Goal: Transaction & Acquisition: Purchase product/service

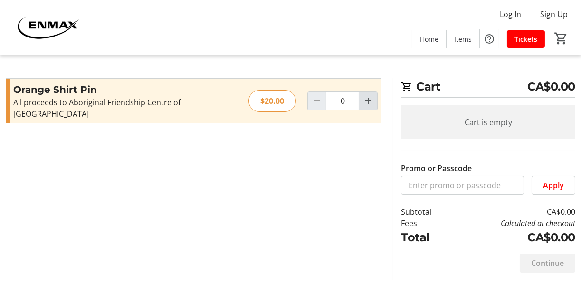
click at [367, 95] on mat-icon "Increment by one" at bounding box center [367, 100] width 11 height 11
type input "1"
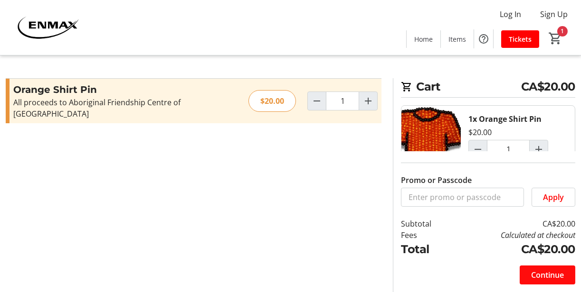
click at [535, 271] on span "Continue" at bounding box center [547, 275] width 33 height 11
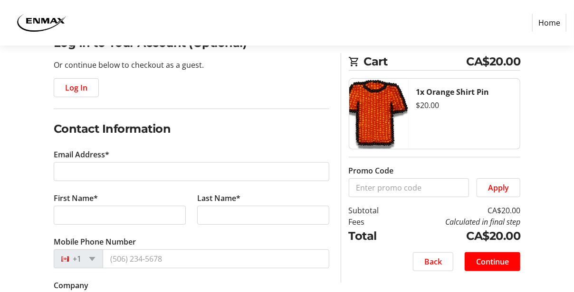
scroll to position [142, 0]
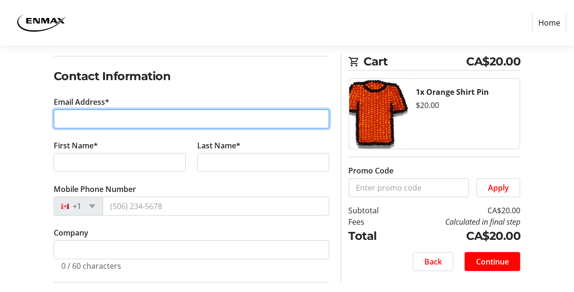
click at [220, 115] on input "Email Address*" at bounding box center [191, 119] width 275 height 19
type input "[EMAIL_ADDRESS][DOMAIN_NAME]"
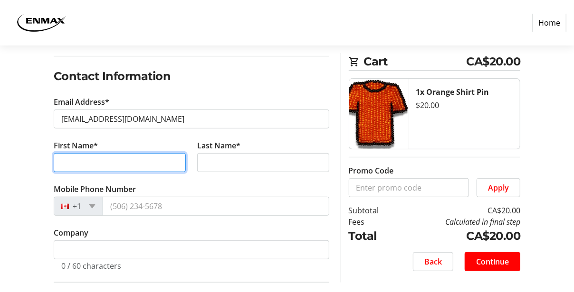
type input "[PERSON_NAME]"
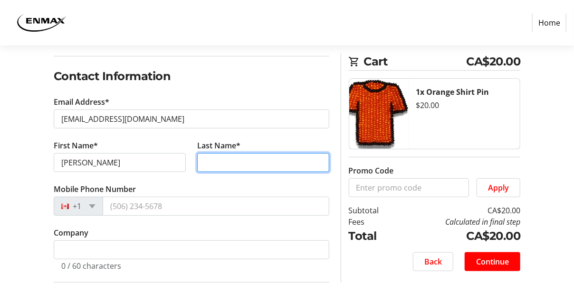
type input "[PERSON_NAME]"
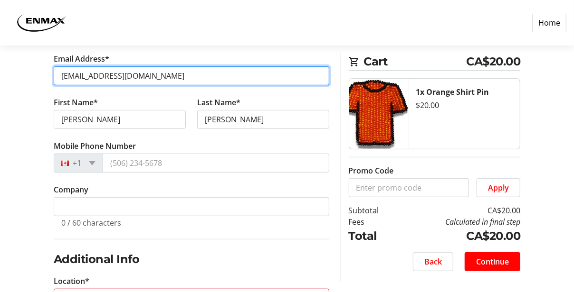
scroll to position [237, 0]
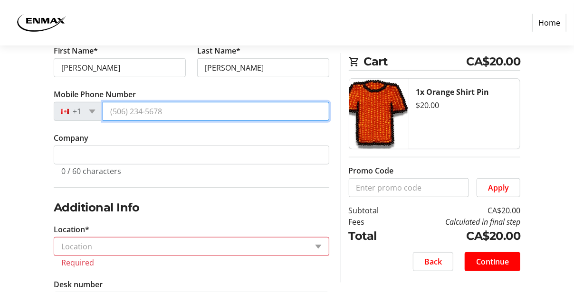
click at [186, 114] on input "Mobile Phone Number" at bounding box center [216, 111] width 226 height 19
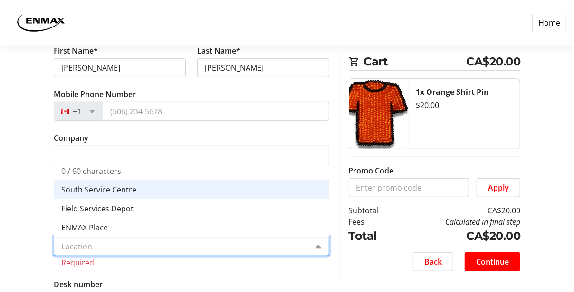
click at [237, 248] on input "Location*" at bounding box center [184, 246] width 246 height 11
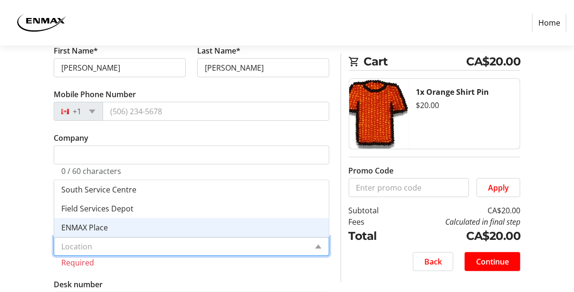
click at [226, 225] on div "ENMAX Place" at bounding box center [191, 227] width 274 height 19
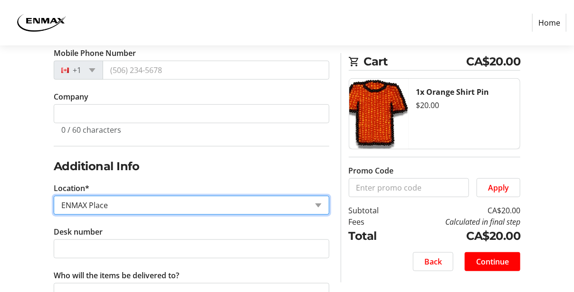
scroll to position [309, 0]
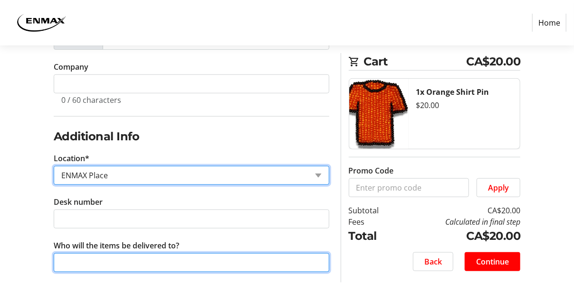
drag, startPoint x: 207, startPoint y: 257, endPoint x: 217, endPoint y: 270, distance: 16.8
click at [207, 261] on input "Who will the items be delivered to?" at bounding box center [191, 263] width 275 height 19
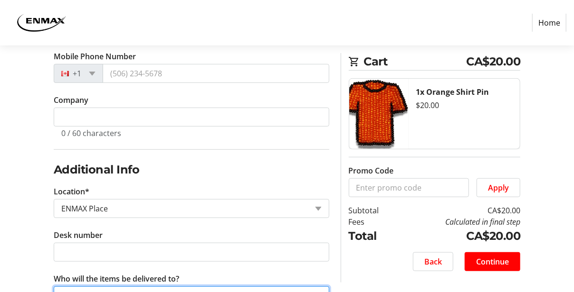
scroll to position [261, 0]
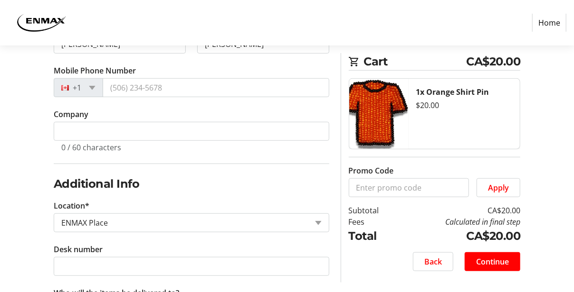
type input "[PERSON_NAME]"
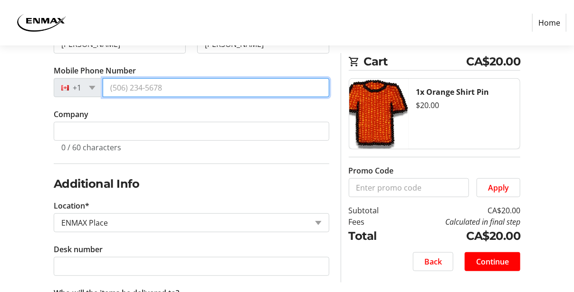
click at [193, 82] on input "Mobile Phone Number" at bounding box center [216, 87] width 226 height 19
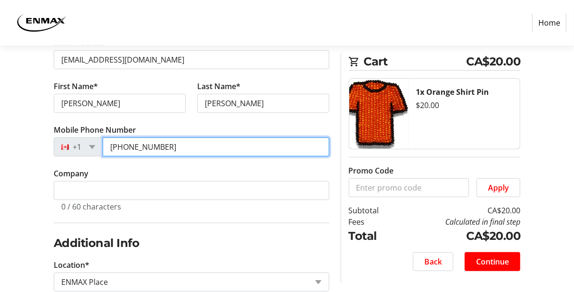
scroll to position [309, 0]
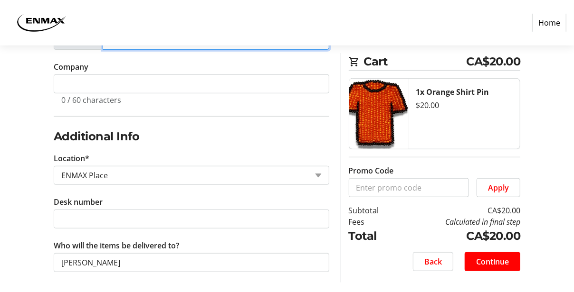
type input "[PHONE_NUMBER]"
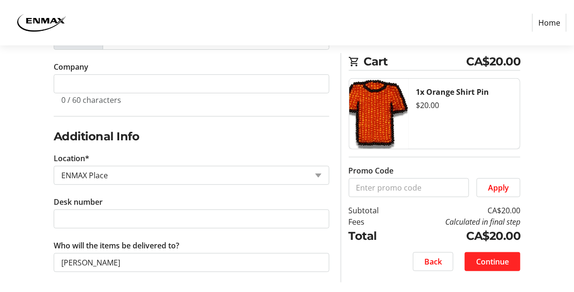
click at [500, 261] on span "Continue" at bounding box center [492, 261] width 33 height 11
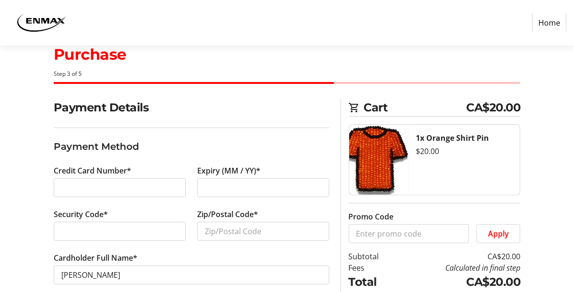
scroll to position [60, 0]
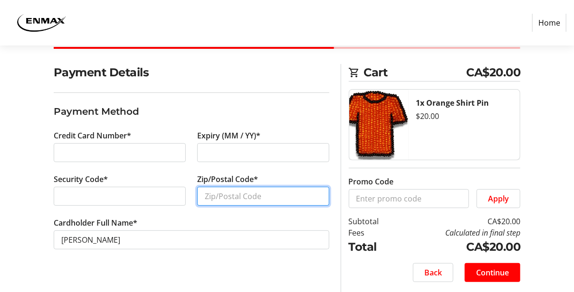
click at [262, 198] on input "Zip/Postal Code*" at bounding box center [263, 196] width 132 height 19
type input "T2j1X8"
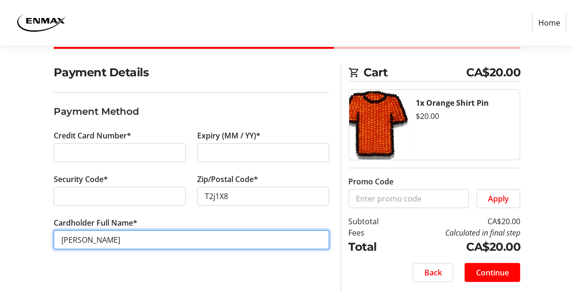
click at [61, 239] on input "[PERSON_NAME]" at bounding box center [191, 240] width 275 height 19
click at [87, 238] on input "[PERSON_NAME]" at bounding box center [191, 240] width 275 height 19
type input "[PERSON_NAME]"
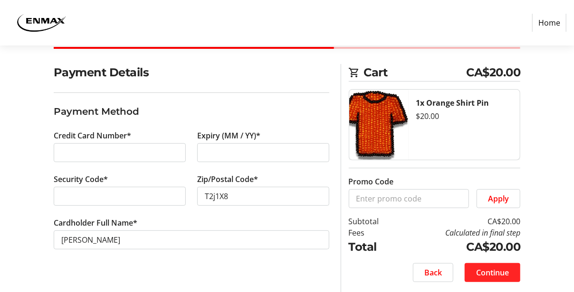
click at [496, 276] on span "Continue" at bounding box center [492, 272] width 33 height 11
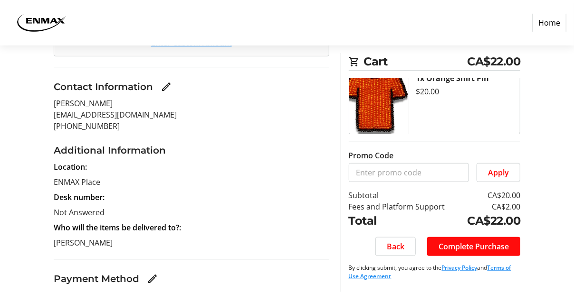
scroll to position [260, 0]
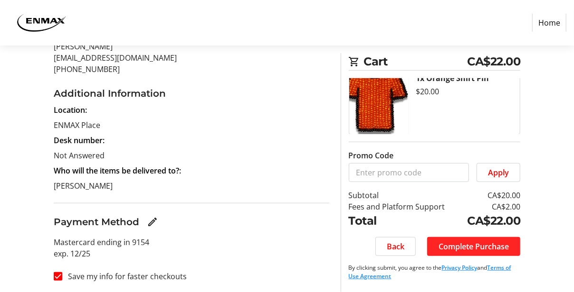
click at [479, 248] on span "Complete Purchase" at bounding box center [473, 246] width 70 height 11
